Goal: Find specific page/section: Find specific page/section

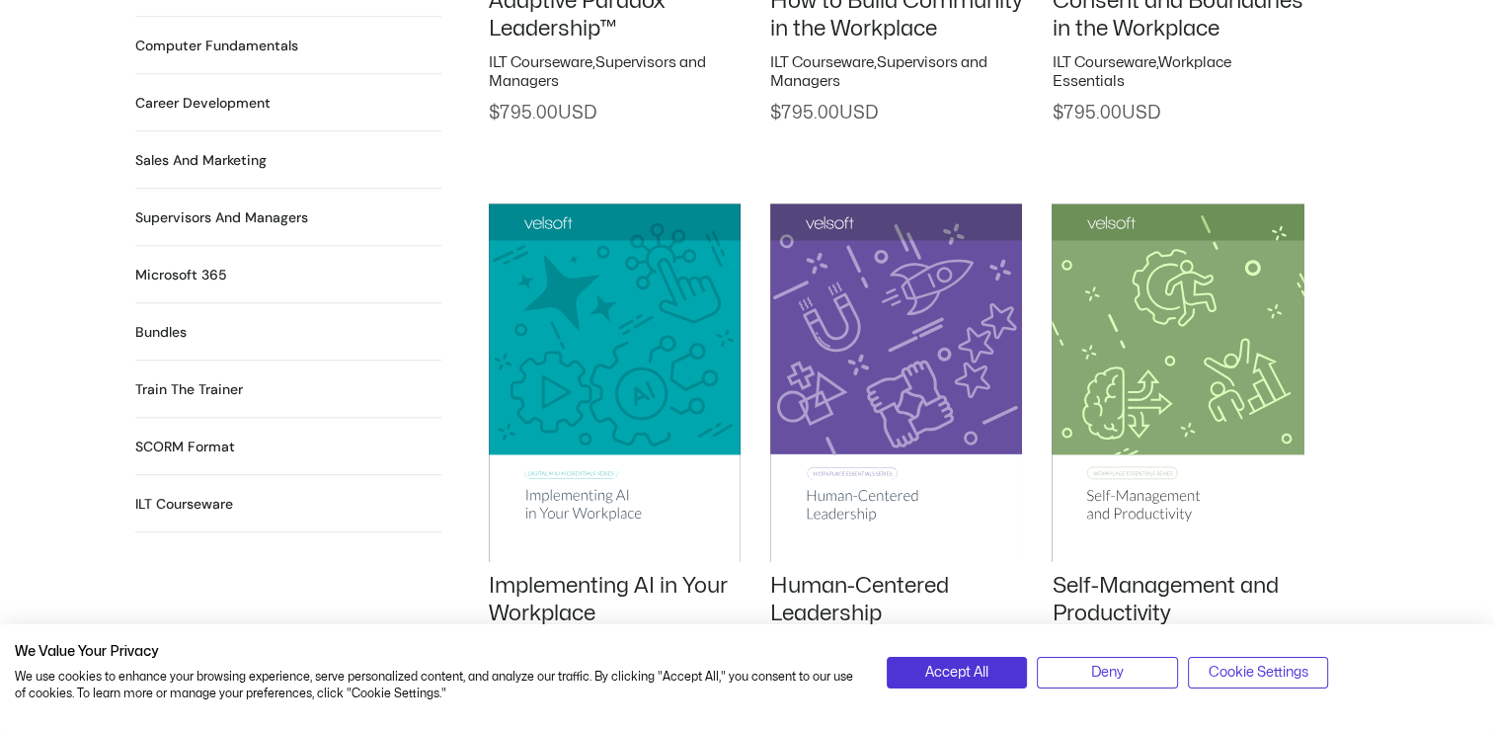
scroll to position [1810, 0]
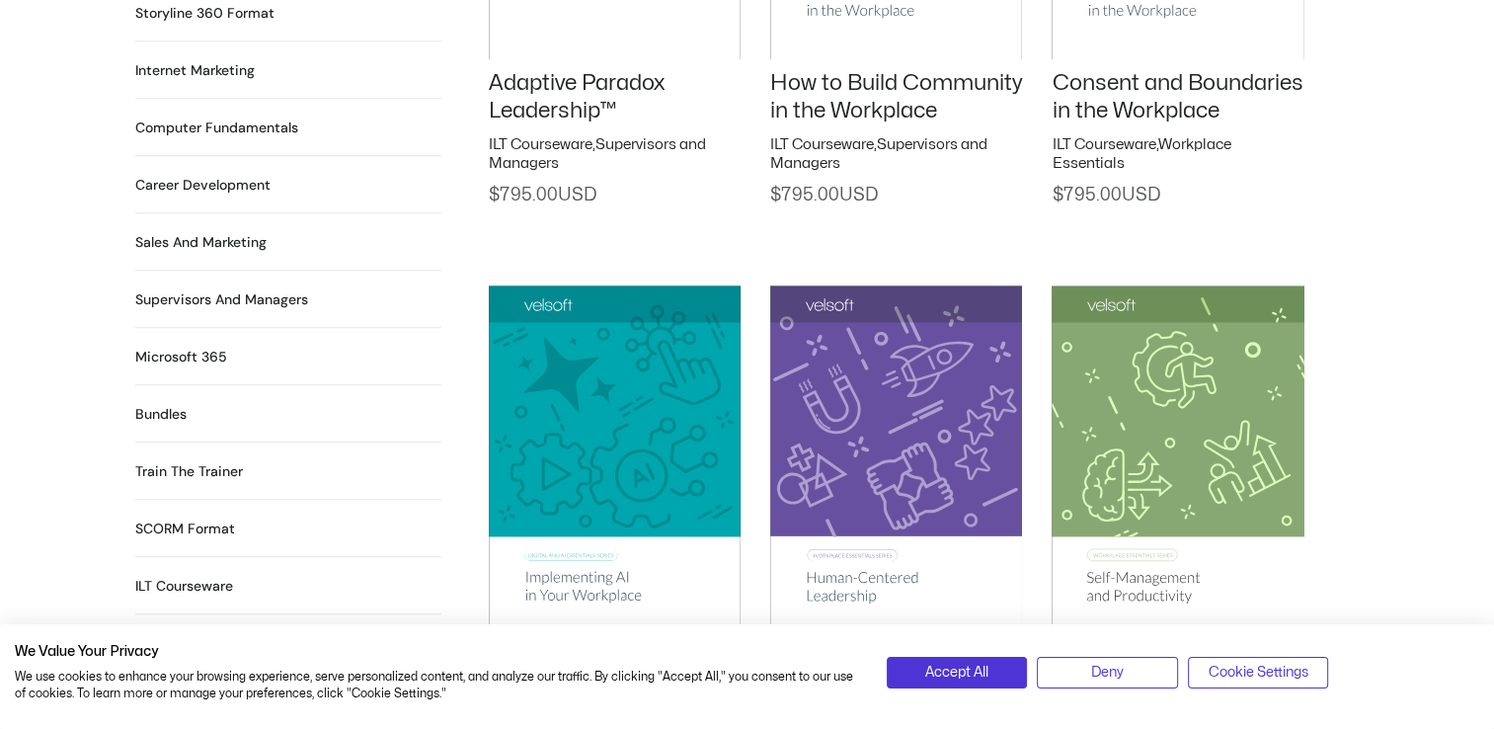
click at [206, 289] on h2 "Supervisors and Managers 92 Products" at bounding box center [221, 299] width 173 height 21
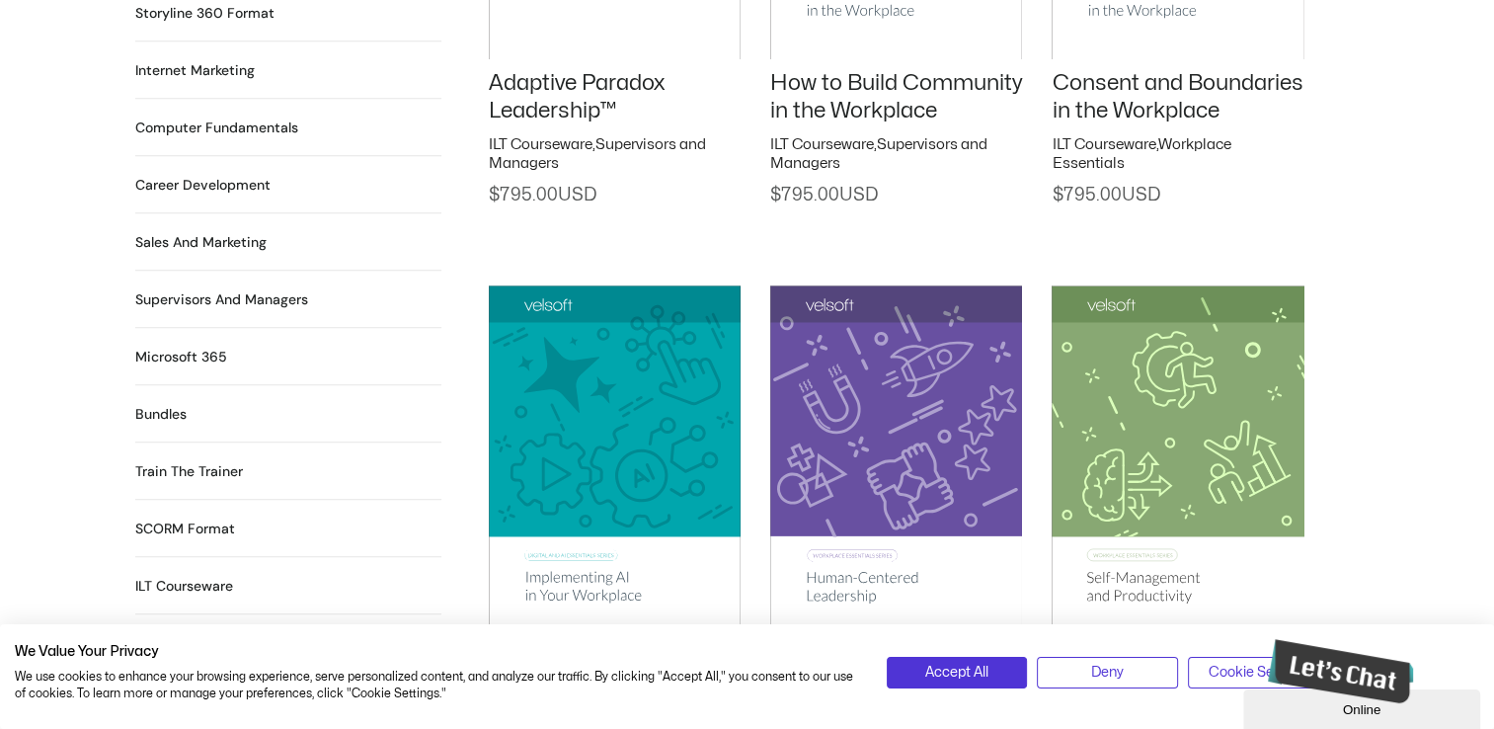
scroll to position [0, 0]
click at [251, 289] on h2 "Supervisors and Managers 92 Products" at bounding box center [221, 299] width 173 height 21
click at [286, 289] on h2 "Supervisors and Managers 92 Products" at bounding box center [221, 299] width 173 height 21
click at [156, 289] on h2 "Supervisors and Managers 92 Products" at bounding box center [221, 299] width 173 height 21
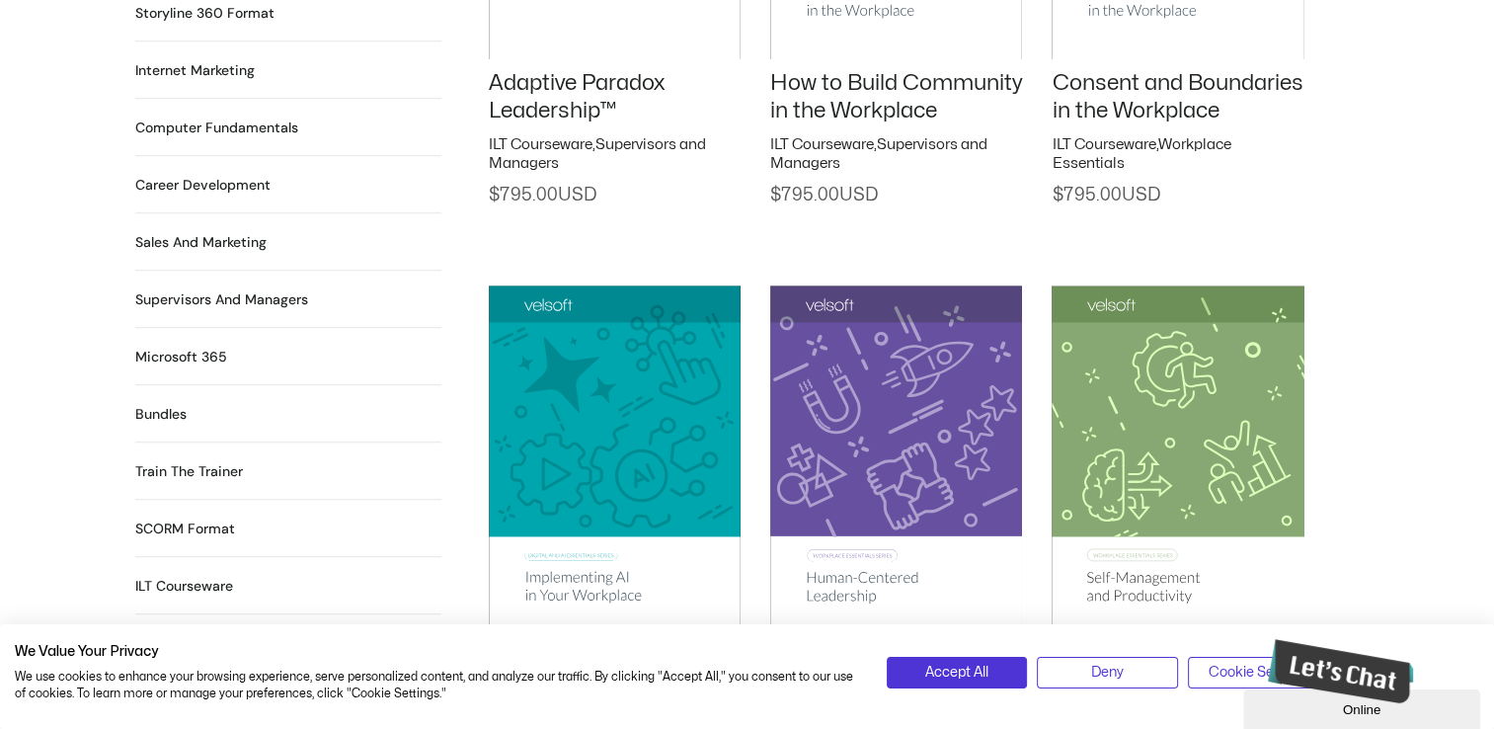
click at [156, 289] on h2 "Supervisors and Managers 92 Products" at bounding box center [221, 299] width 173 height 21
click at [170, 289] on h2 "Supervisors and Managers 92 Products" at bounding box center [221, 299] width 173 height 21
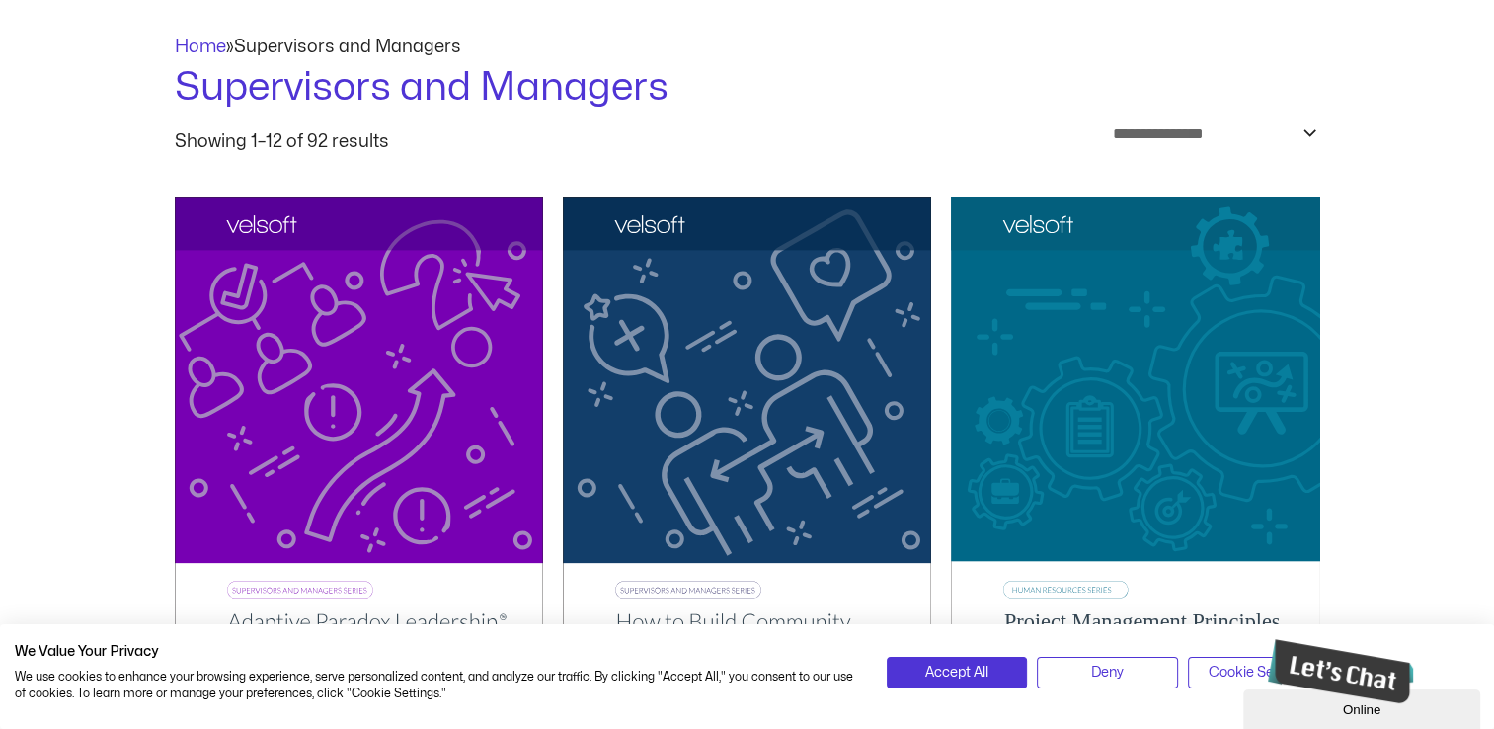
scroll to position [802, 0]
